Goal: Check status: Check status

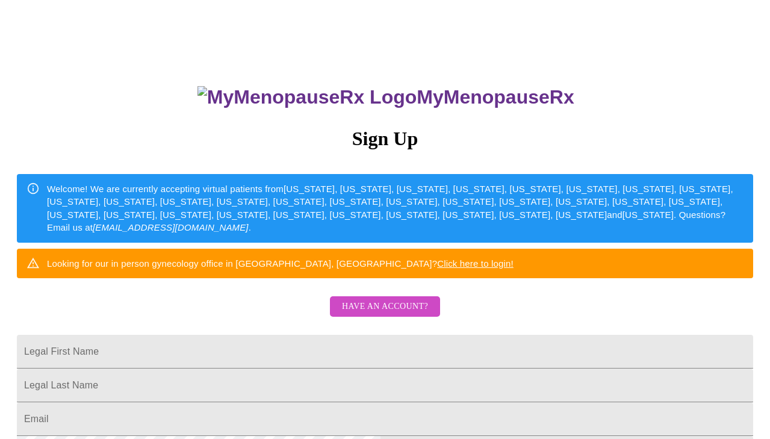
scroll to position [27, 0]
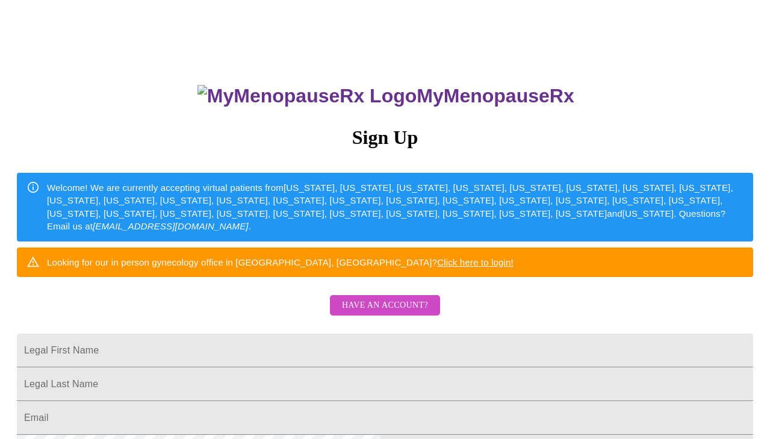
click at [367, 316] on button "Have an account?" at bounding box center [385, 305] width 110 height 21
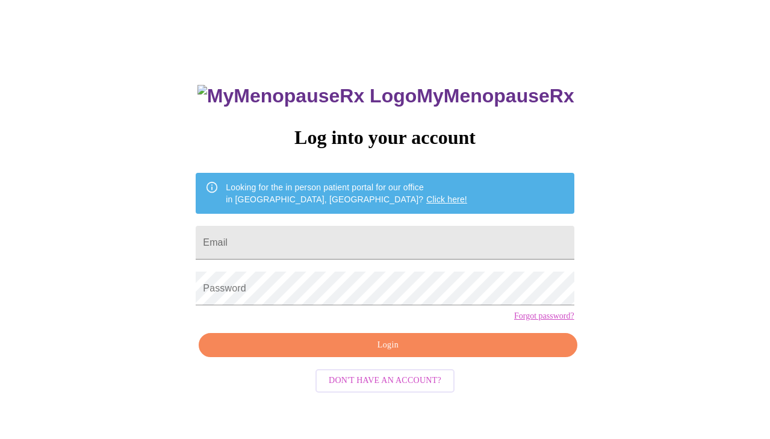
scroll to position [12, 0]
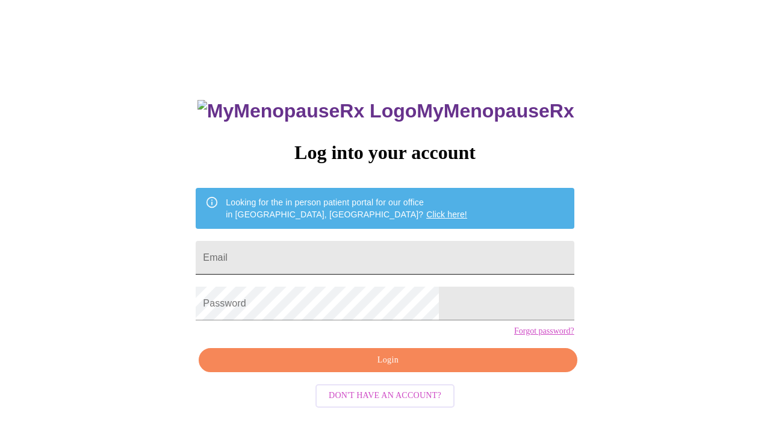
click at [357, 252] on input "Email" at bounding box center [385, 258] width 378 height 34
type input "[EMAIL_ADDRESS][DOMAIN_NAME]"
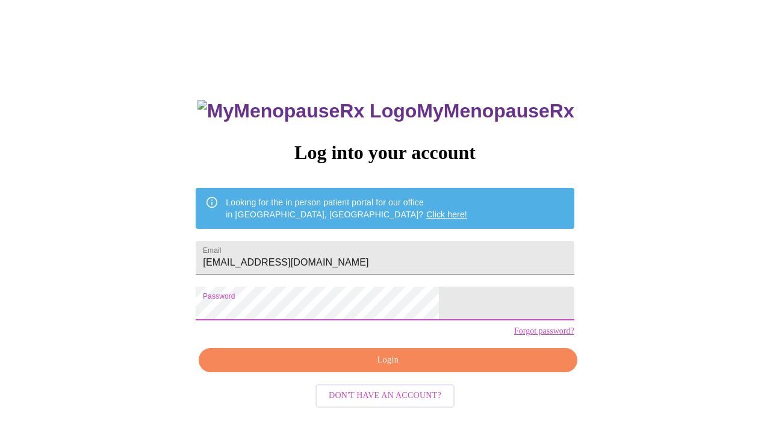
click at [378, 368] on span "Login" at bounding box center [388, 360] width 351 height 15
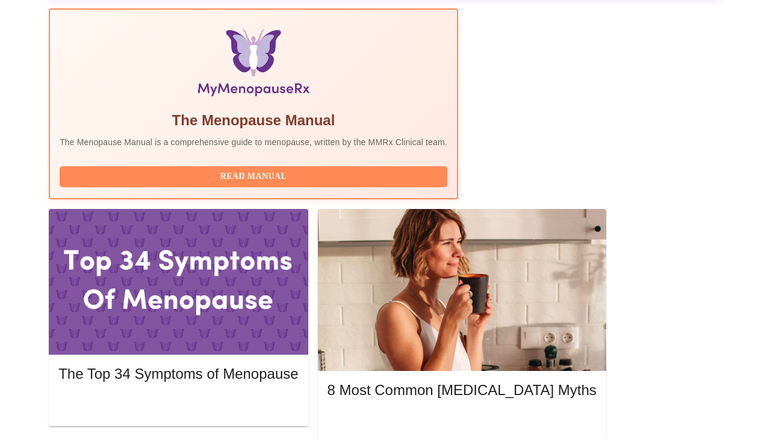
scroll to position [394, 0]
